Goal: Task Accomplishment & Management: Use online tool/utility

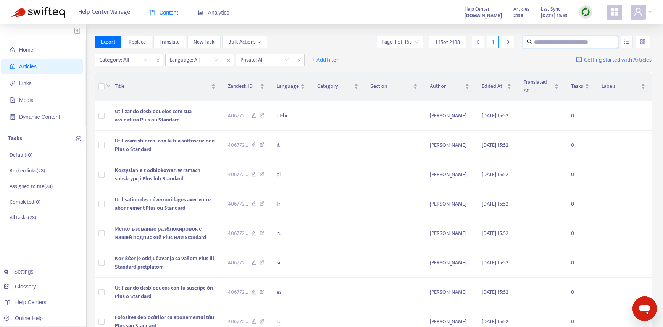
click at [565, 41] on input "text" at bounding box center [570, 42] width 73 height 8
type input "******"
click at [187, 59] on div at bounding box center [190, 59] width 46 height 9
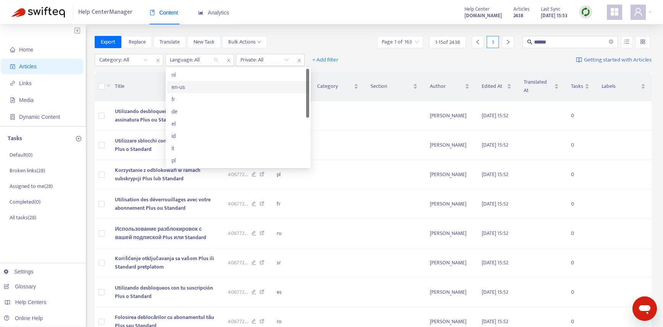
click at [196, 85] on div "en-us" at bounding box center [238, 87] width 133 height 8
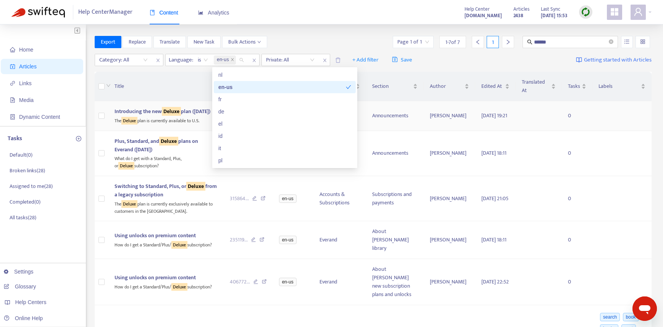
click at [145, 107] on span "Introducing the new Deluxe plan ([DATE])" at bounding box center [163, 111] width 96 height 9
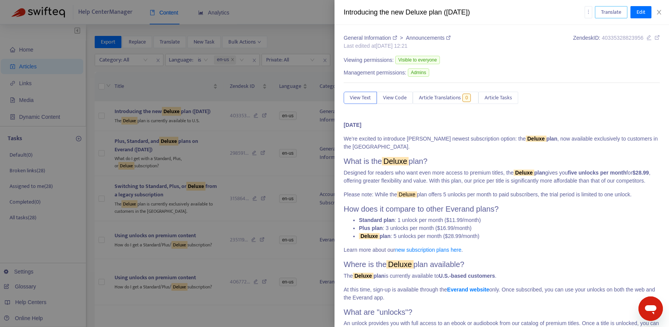
click at [606, 14] on span "Translate" at bounding box center [611, 12] width 20 height 8
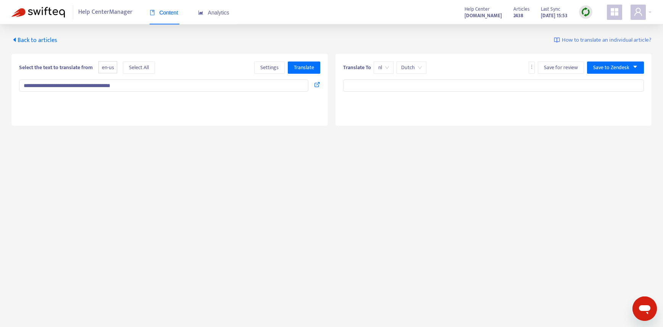
type textarea "**********"
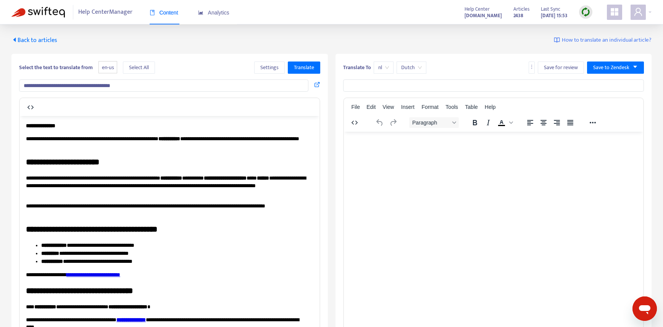
click at [35, 39] on span "Back to articles" at bounding box center [34, 40] width 46 height 10
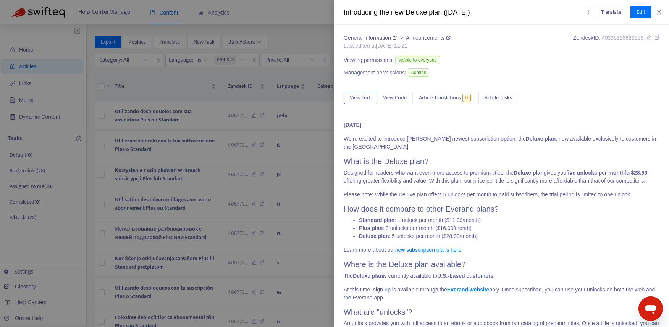
type input "******"
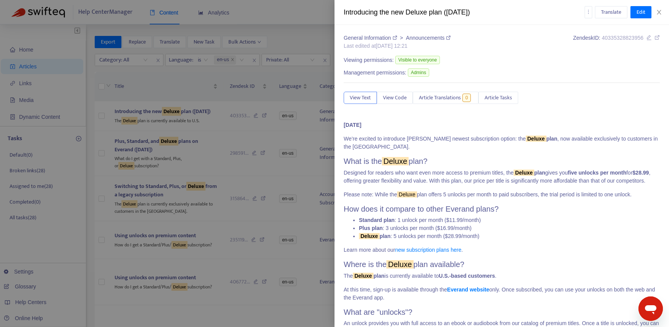
click at [663, 8] on div "Introducing the new Deluxe plan ([DATE]) Translate Edit" at bounding box center [501, 12] width 334 height 25
click at [661, 11] on icon "close" at bounding box center [659, 12] width 6 height 6
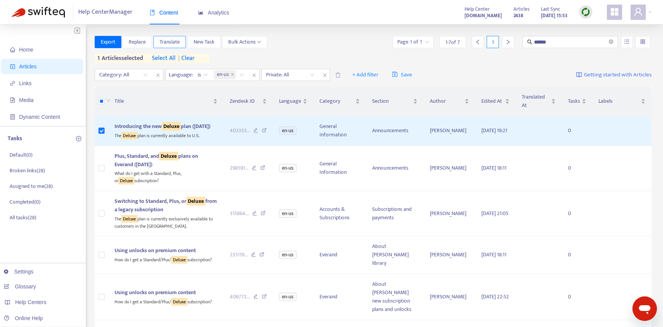
click at [169, 42] on span "Translate" at bounding box center [170, 42] width 20 height 8
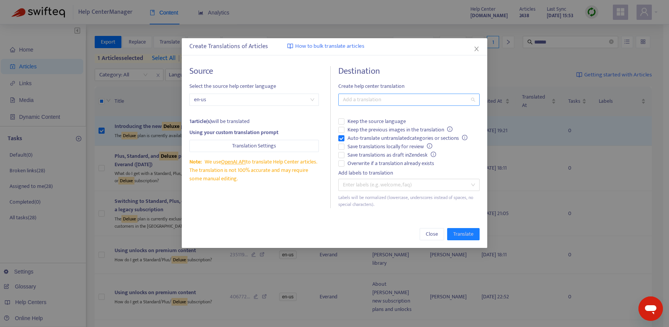
click at [366, 100] on div at bounding box center [405, 99] width 130 height 9
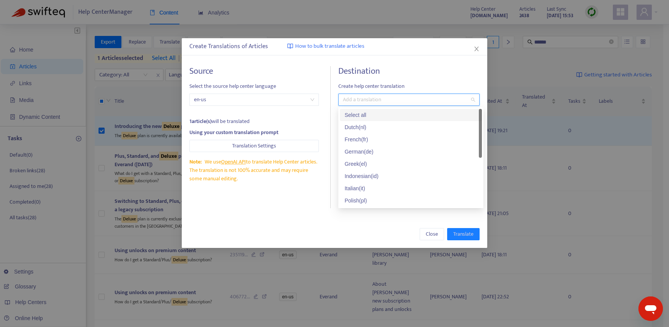
click at [365, 114] on div "Select all" at bounding box center [410, 115] width 133 height 8
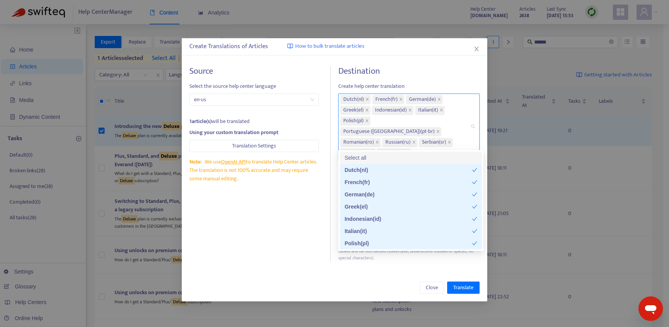
click at [433, 50] on div "Create Translations of Articles How to bulk translate articles" at bounding box center [334, 46] width 290 height 9
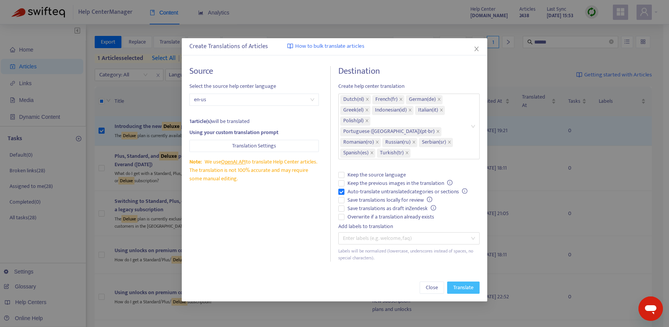
click at [465, 283] on span "Translate" at bounding box center [463, 287] width 20 height 8
